Goal: Navigation & Orientation: Go to known website

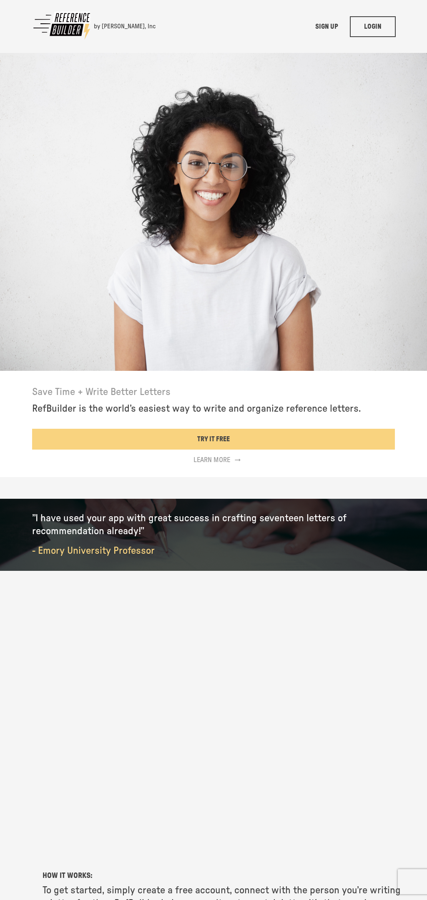
click at [365, 26] on link "LOGIN" at bounding box center [372, 26] width 46 height 21
click at [210, 434] on link "TRY IT FREE" at bounding box center [213, 439] width 362 height 21
